Goal: Check status: Check status

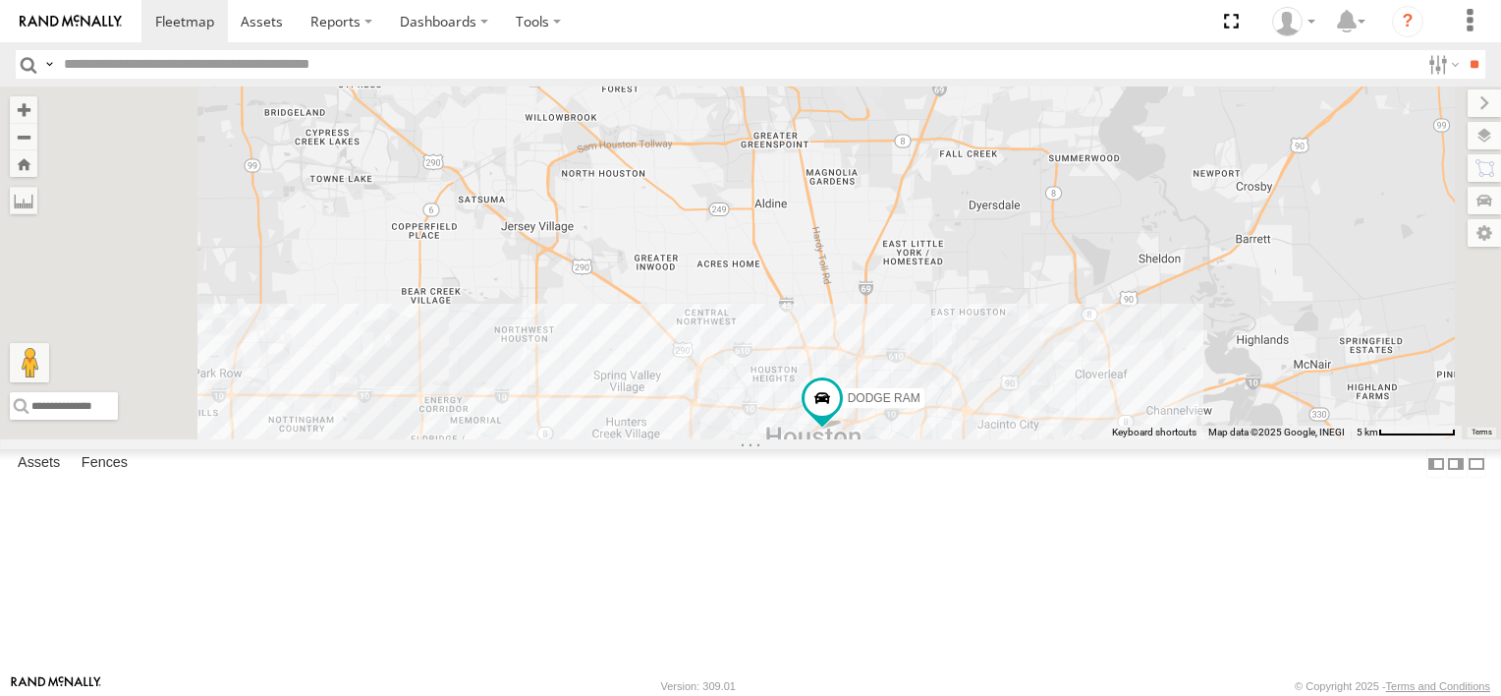
click at [700, 514] on div "2" at bounding box center [679, 494] width 39 height 39
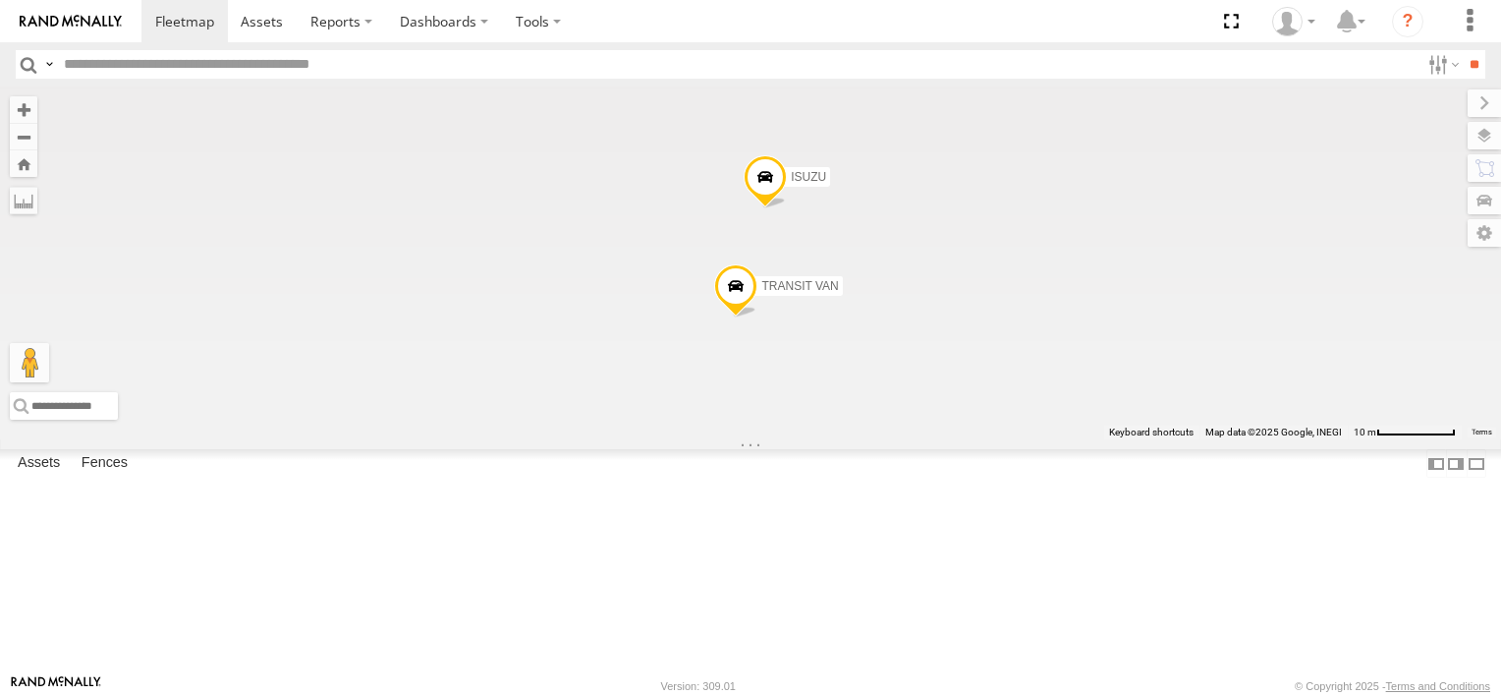
click at [924, 439] on div "FORD F550 DODGE RAM ISUZU TRANSIT VAN" at bounding box center [750, 262] width 1501 height 353
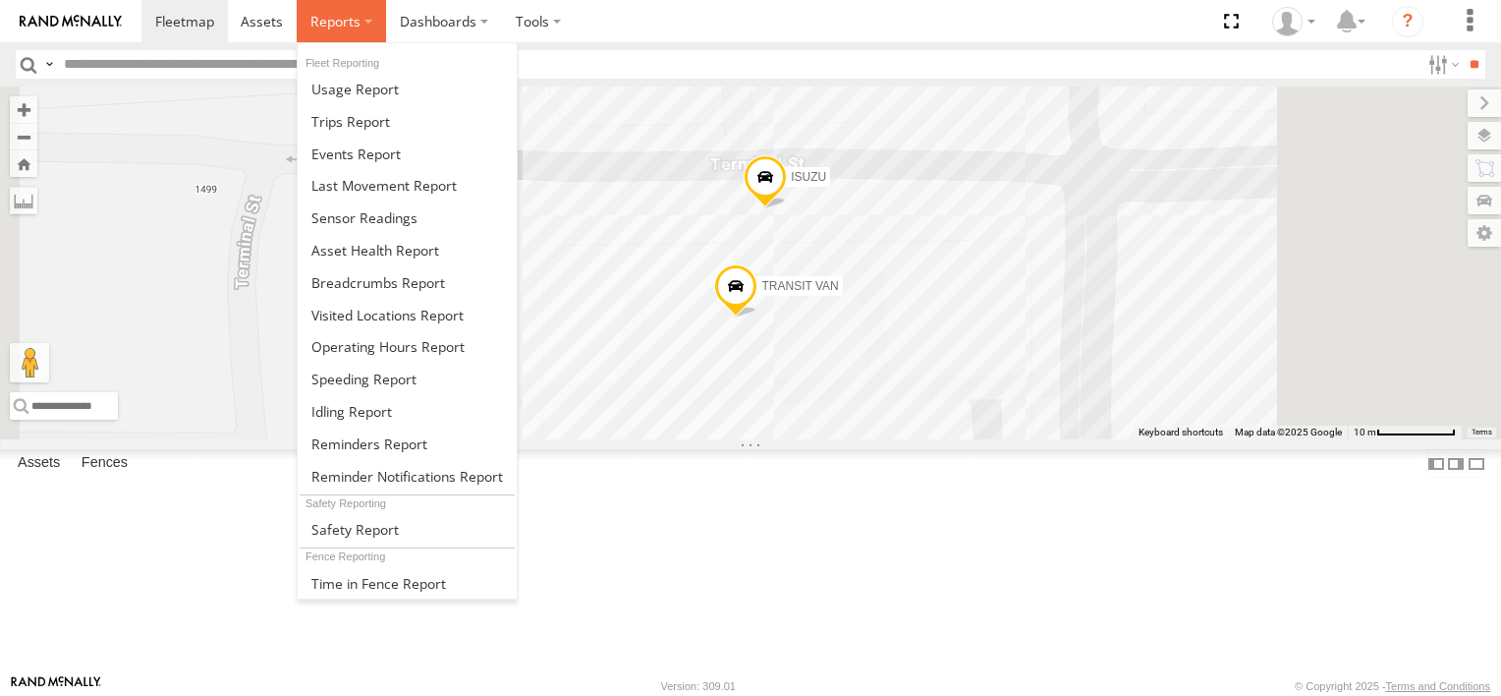
click at [346, 21] on span at bounding box center [335, 21] width 50 height 19
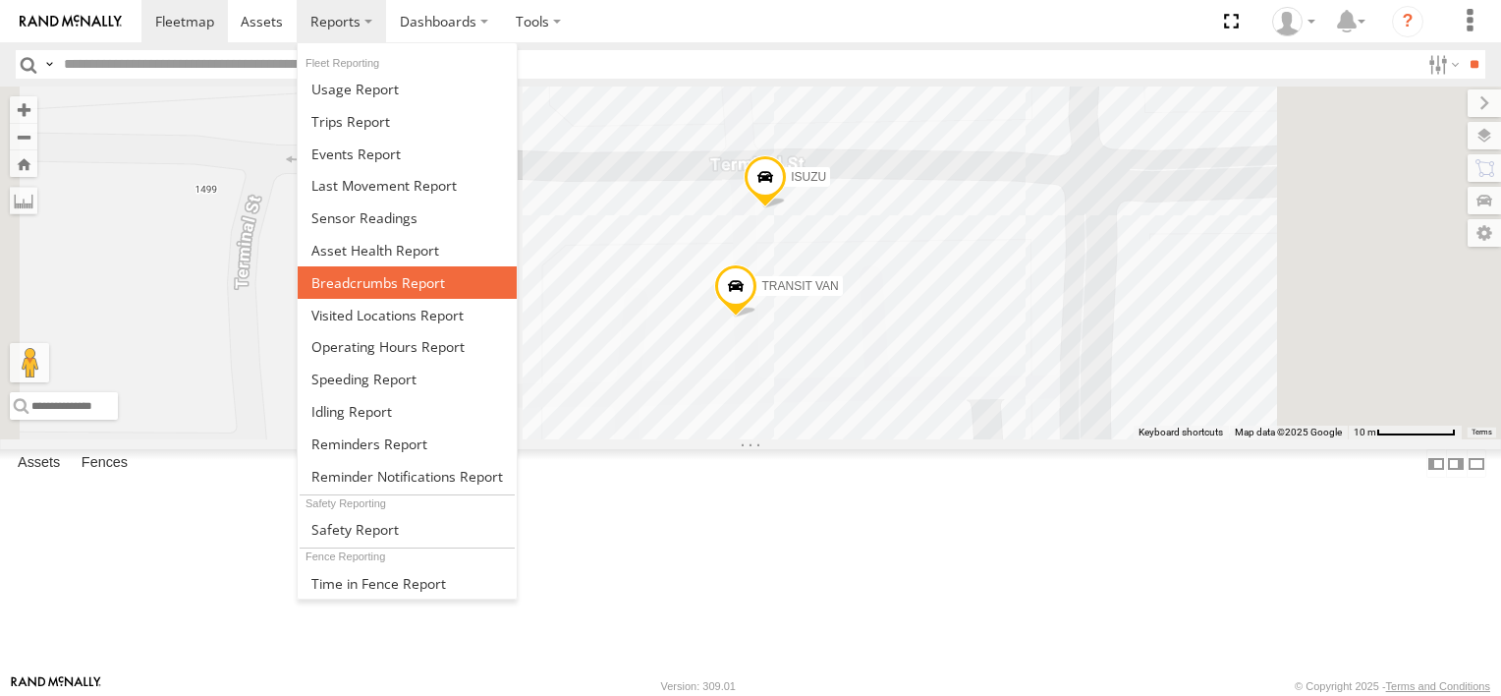
click at [366, 280] on span at bounding box center [378, 282] width 134 height 19
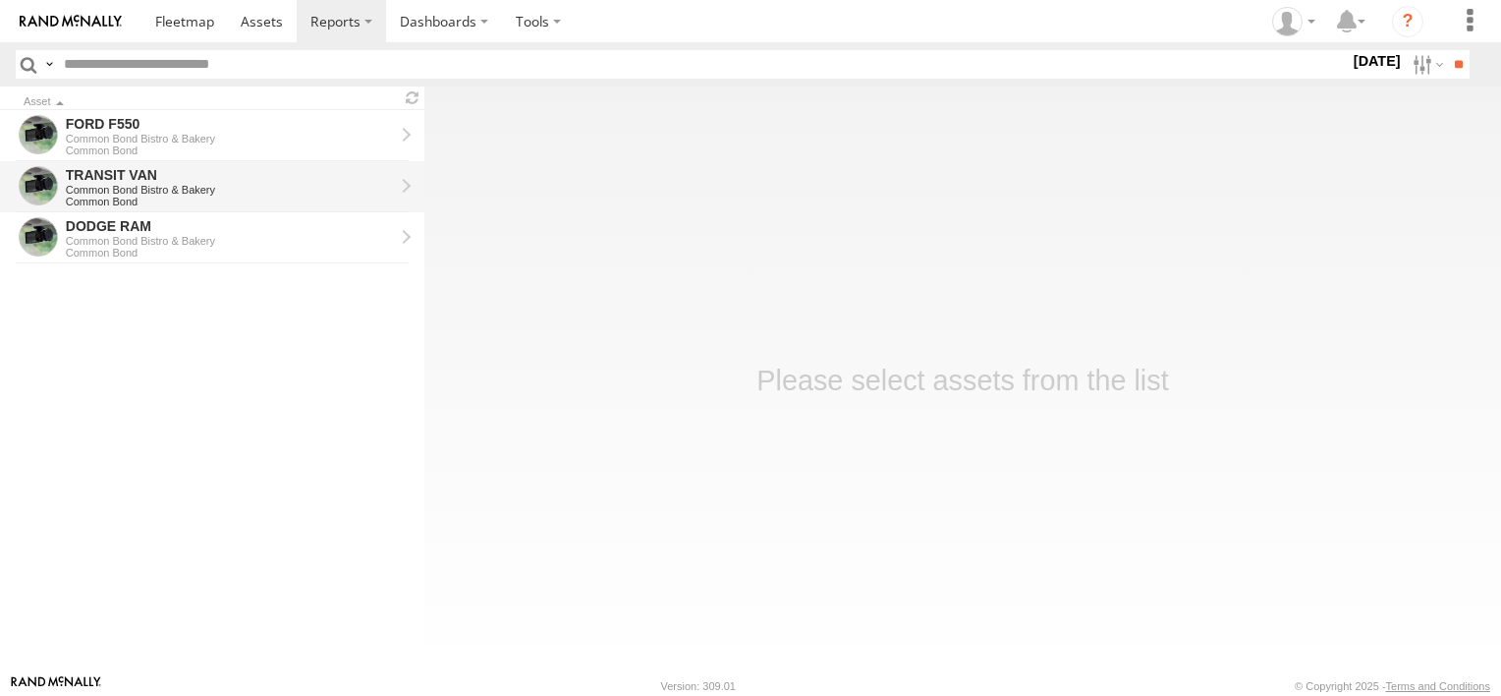
click at [136, 179] on div "TRANSIT VAN" at bounding box center [230, 175] width 328 height 18
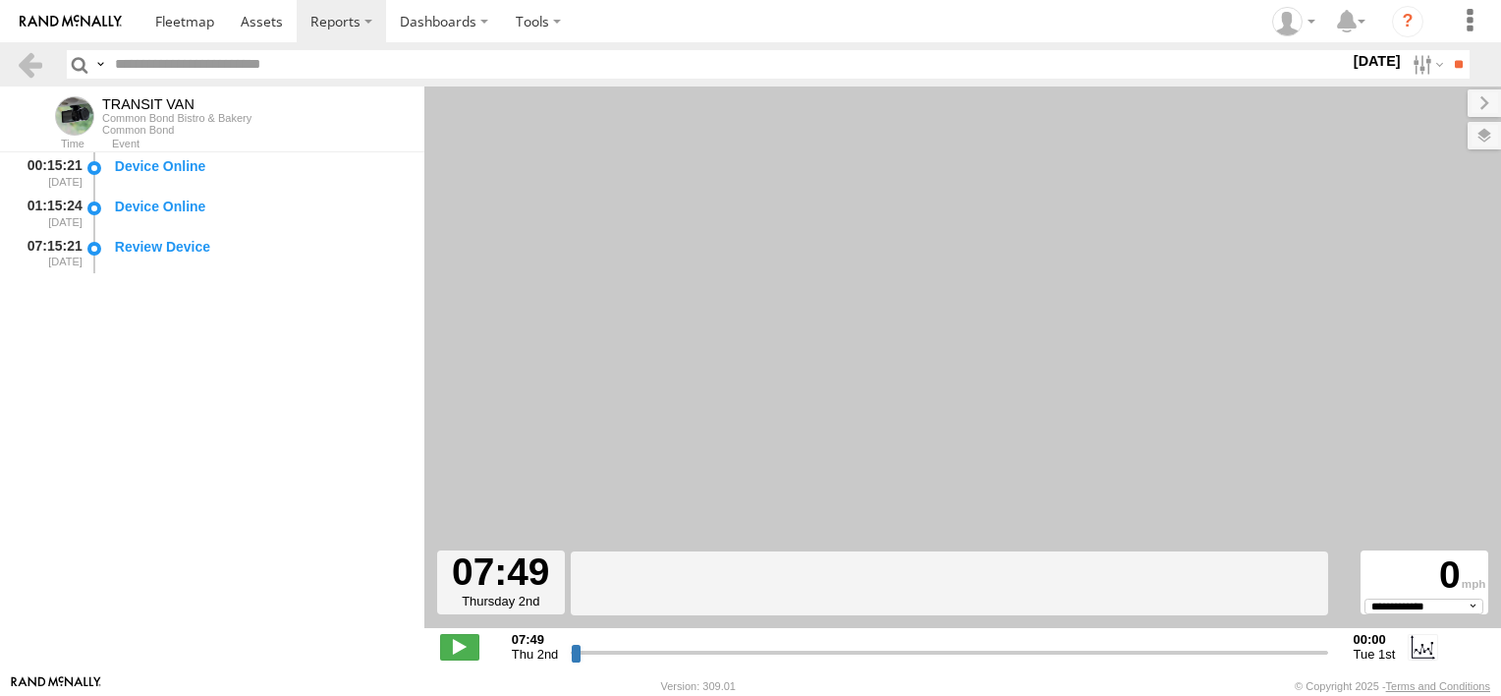
select select "**********"
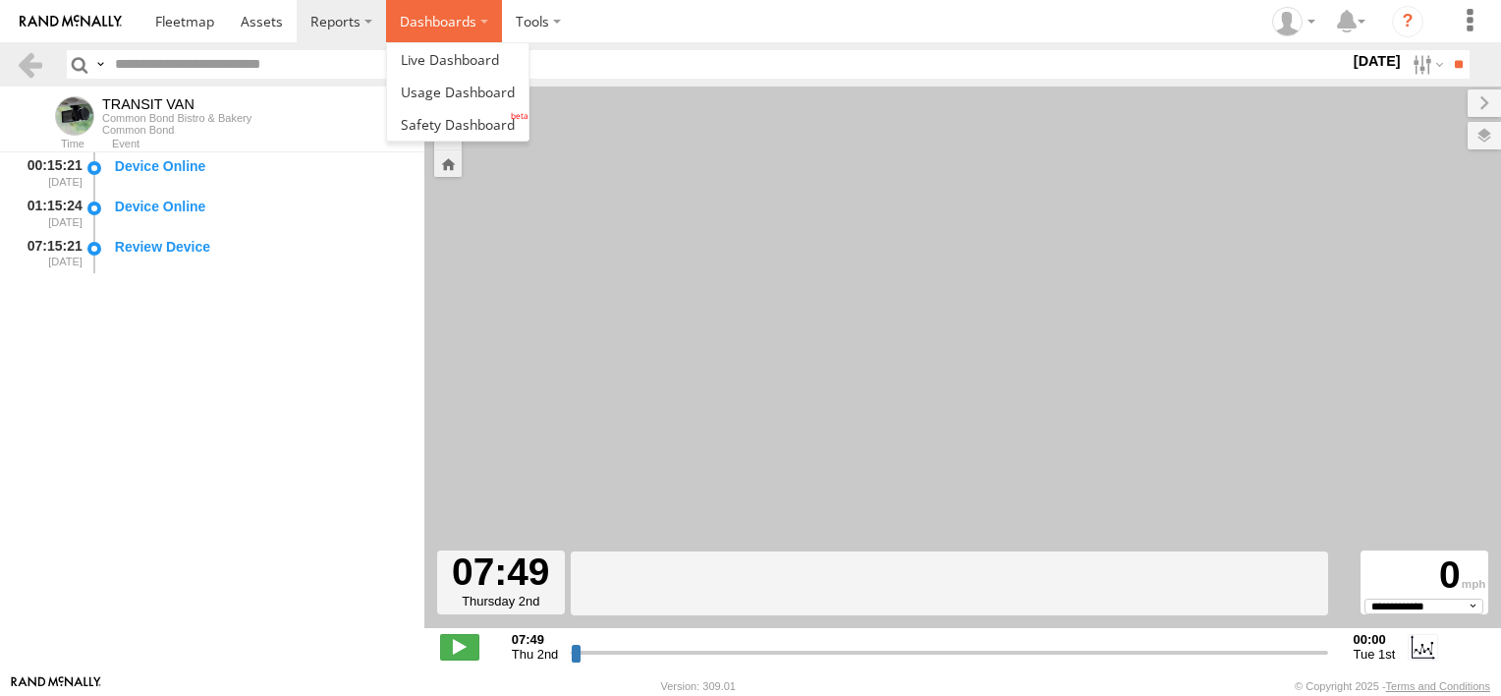
click at [435, 32] on label "Dashboards" at bounding box center [444, 21] width 116 height 42
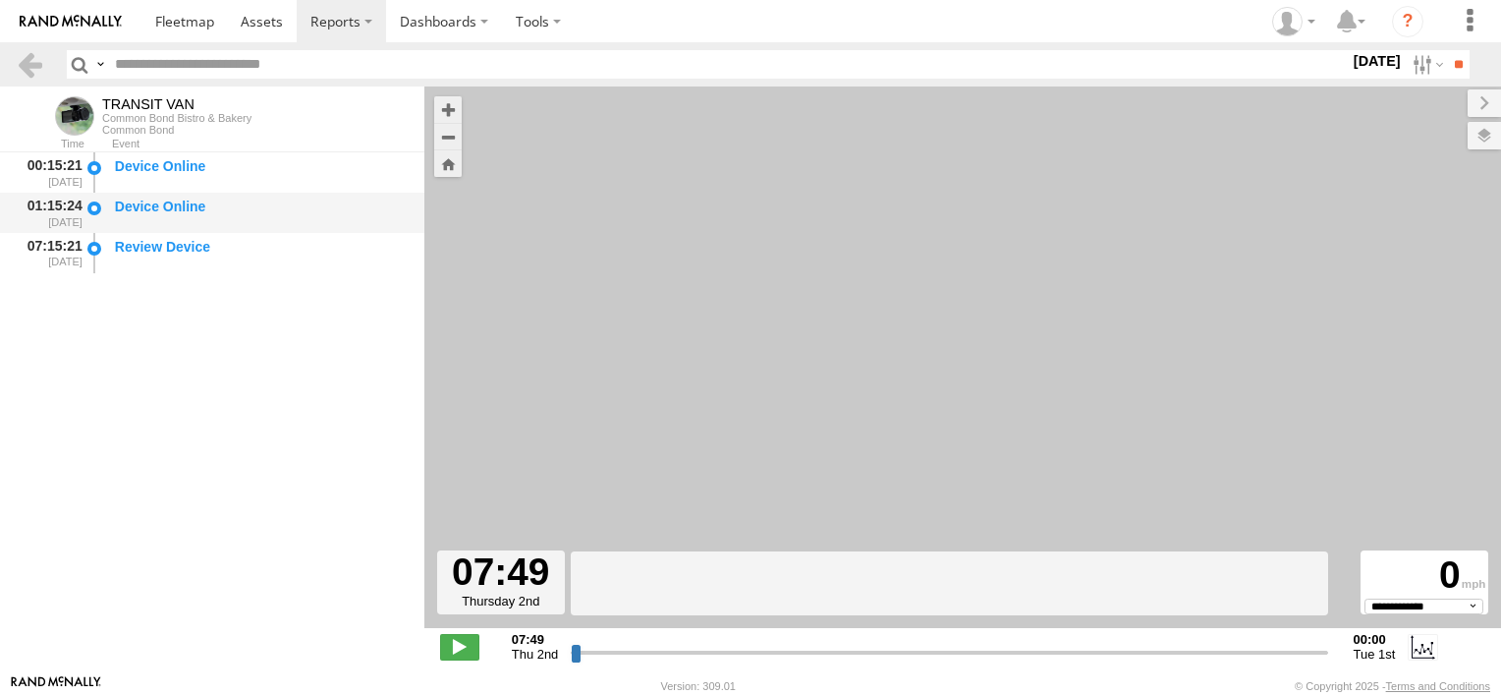
click at [339, 207] on div "Device Online" at bounding box center [260, 207] width 291 height 18
click at [260, 20] on span at bounding box center [262, 21] width 42 height 19
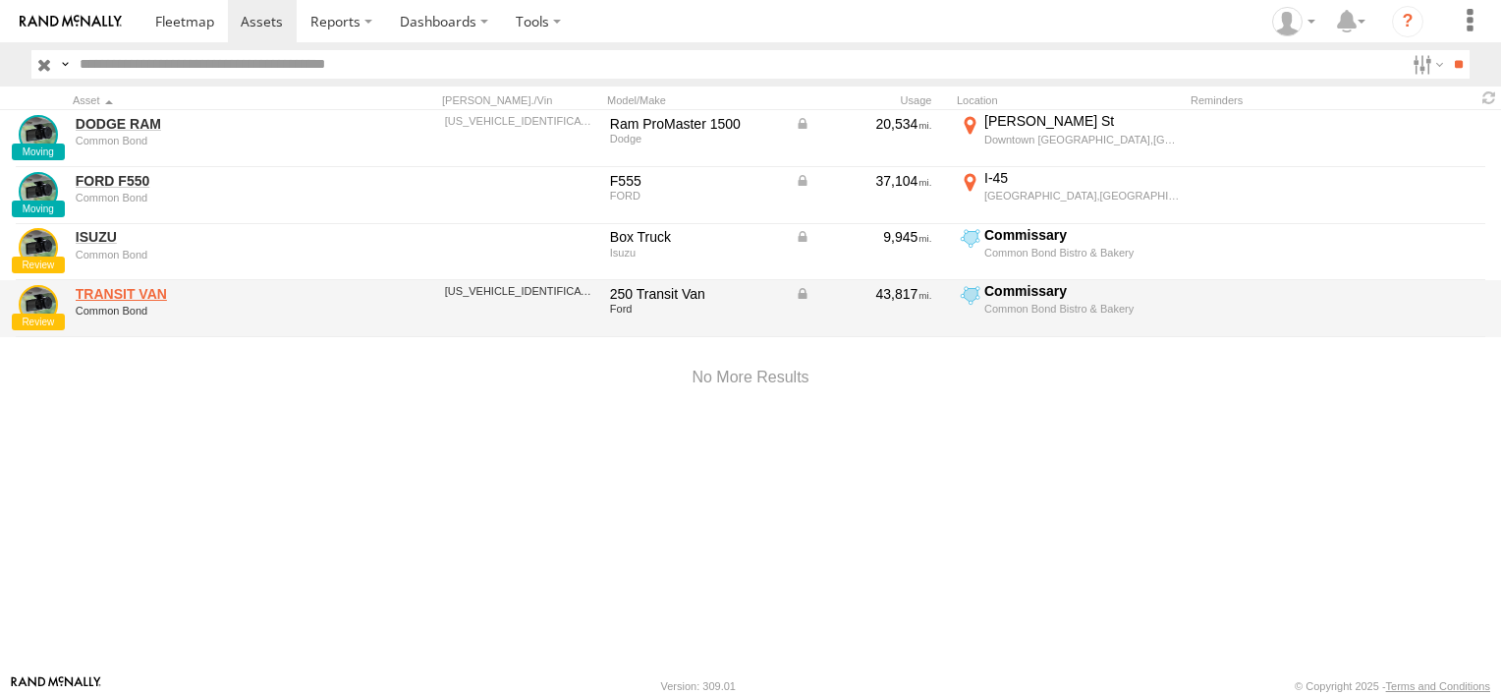
click at [102, 294] on link "TRANSIT VAN" at bounding box center [210, 294] width 269 height 18
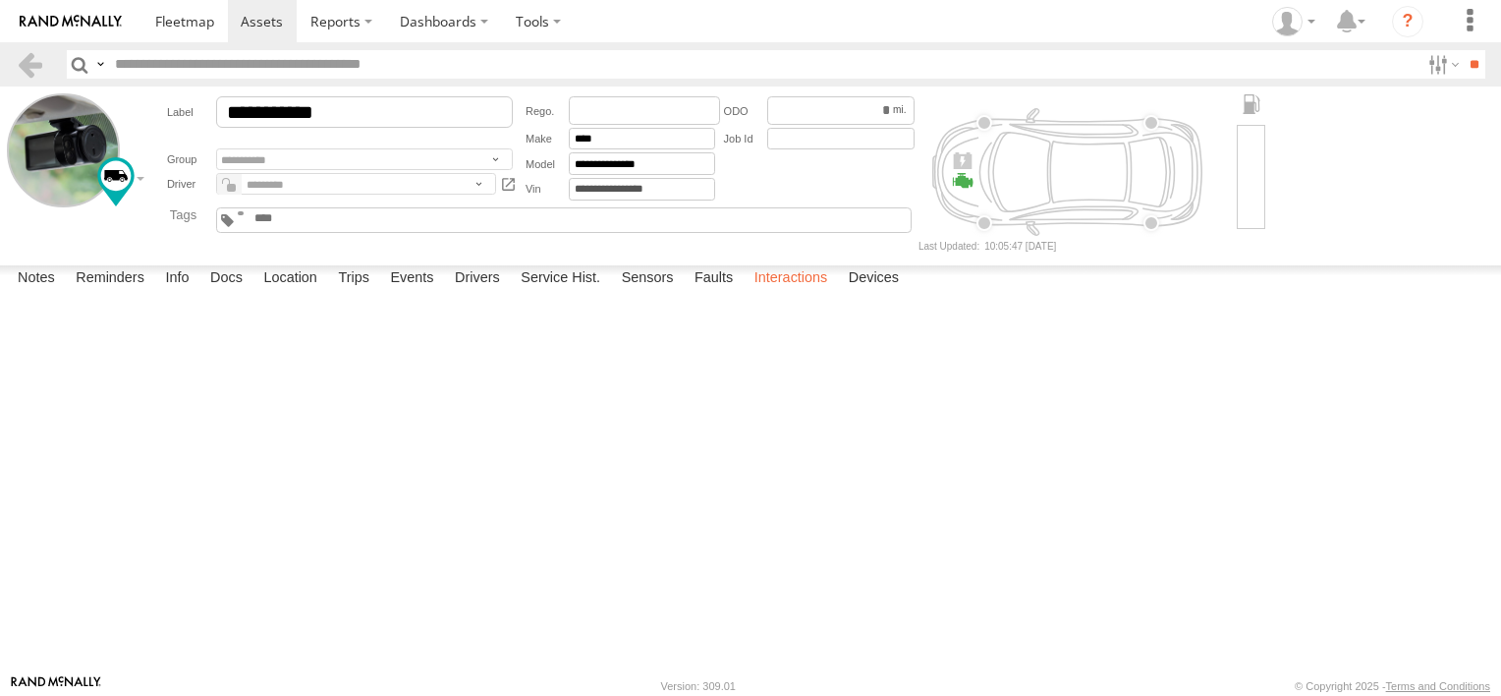
click at [779, 293] on label "Interactions" at bounding box center [791, 279] width 93 height 28
